Goal: Task Accomplishment & Management: Manage account settings

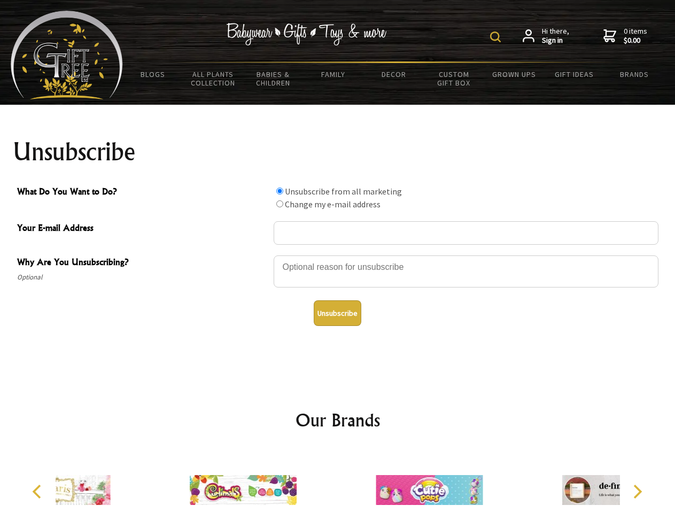
click at [497, 37] on img at bounding box center [495, 37] width 11 height 11
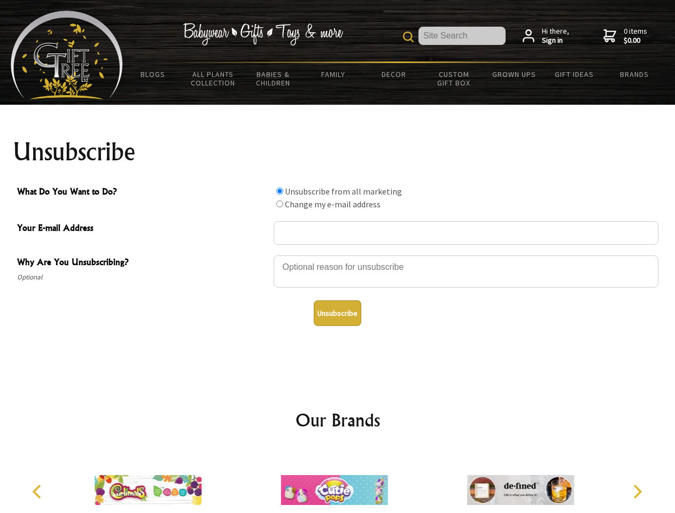
click at [338, 255] on div at bounding box center [466, 272] width 385 height 37
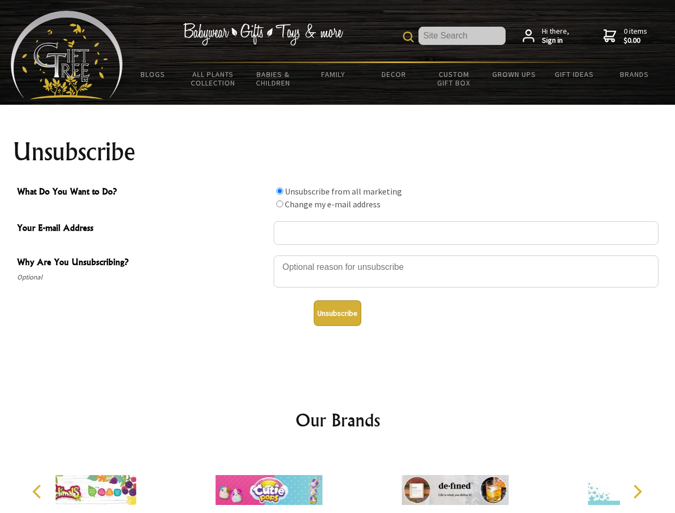
click at [280, 191] on input "What Do You Want to Do?" at bounding box center [279, 191] width 7 height 7
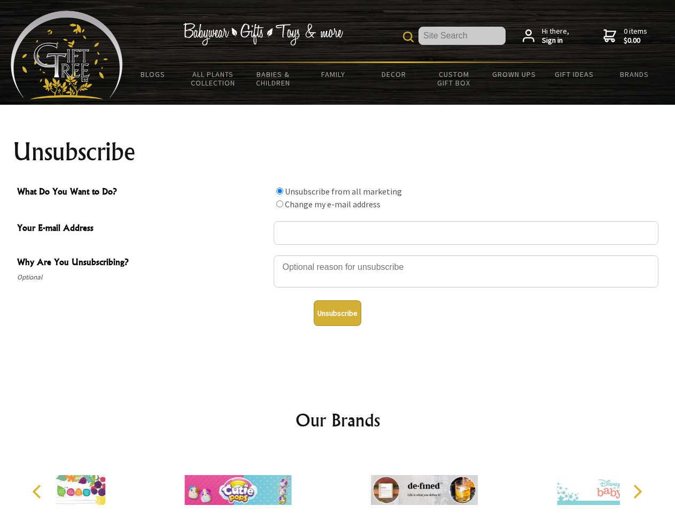
click at [280, 204] on input "What Do You Want to Do?" at bounding box center [279, 203] width 7 height 7
radio input "true"
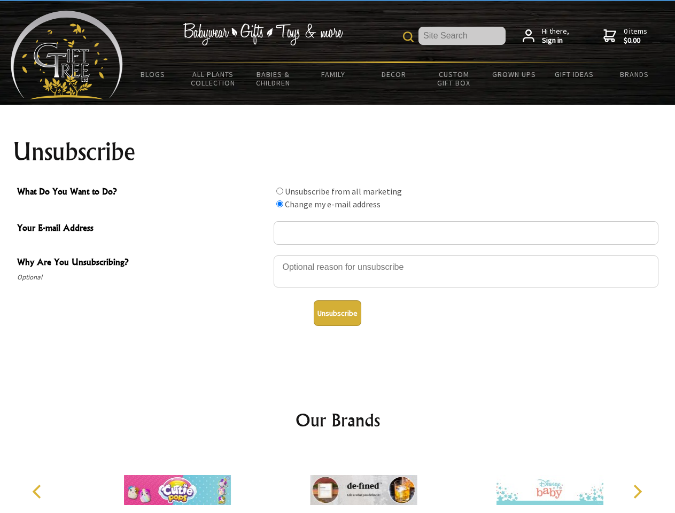
click at [337, 313] on button "Unsubscribe" at bounding box center [338, 313] width 48 height 26
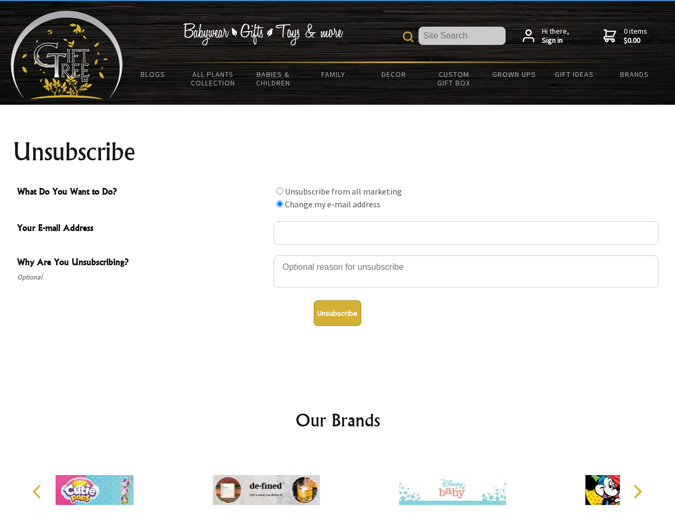
click at [338, 482] on div at bounding box center [266, 491] width 186 height 83
click at [38, 492] on icon "Previous" at bounding box center [38, 492] width 14 height 14
click at [637, 492] on icon "Next" at bounding box center [637, 492] width 14 height 14
